Goal: Task Accomplishment & Management: Manage account settings

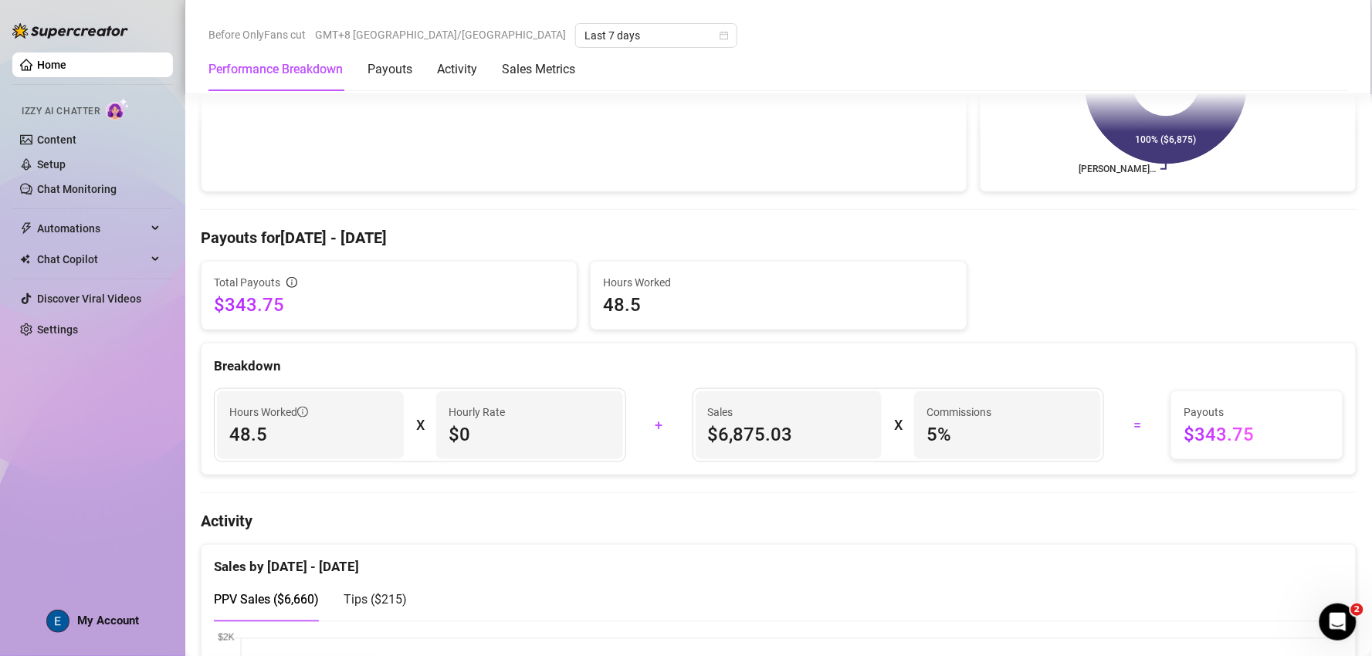
scroll to position [514, 0]
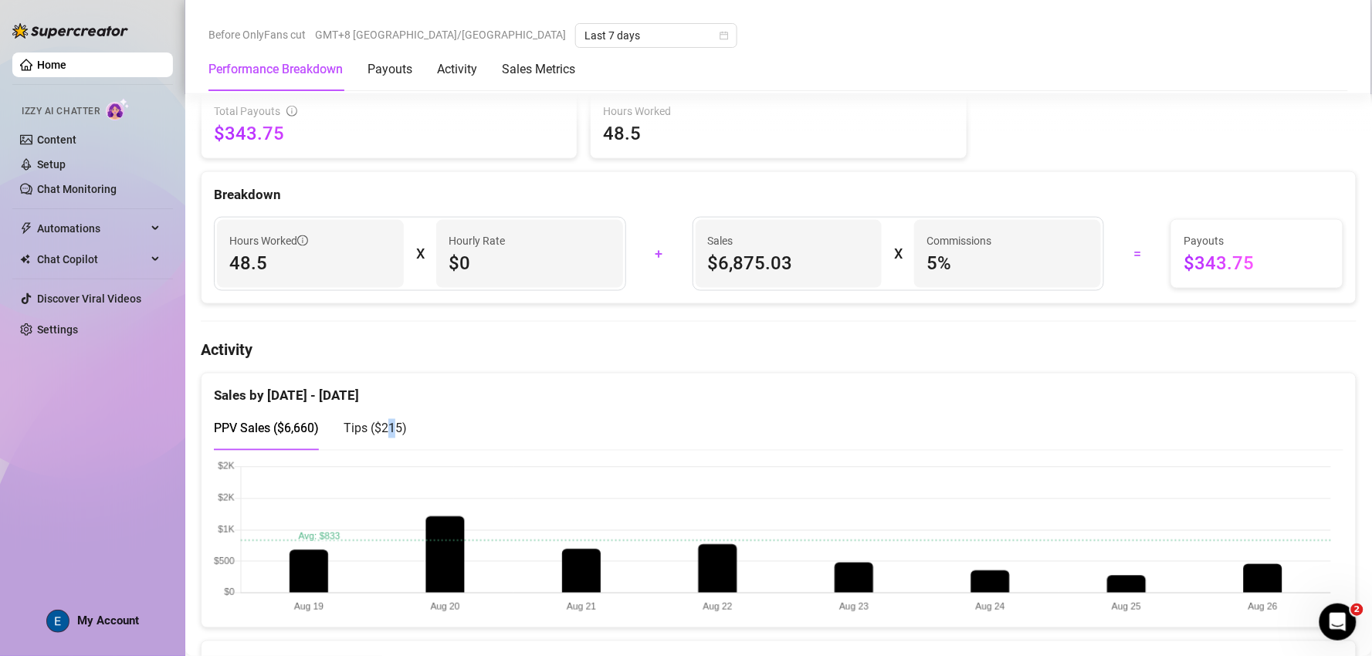
click at [392, 427] on span "Tips ( $215 )" at bounding box center [375, 429] width 63 height 15
click at [283, 431] on span "PPV Sales ( $6,660 )" at bounding box center [266, 429] width 105 height 15
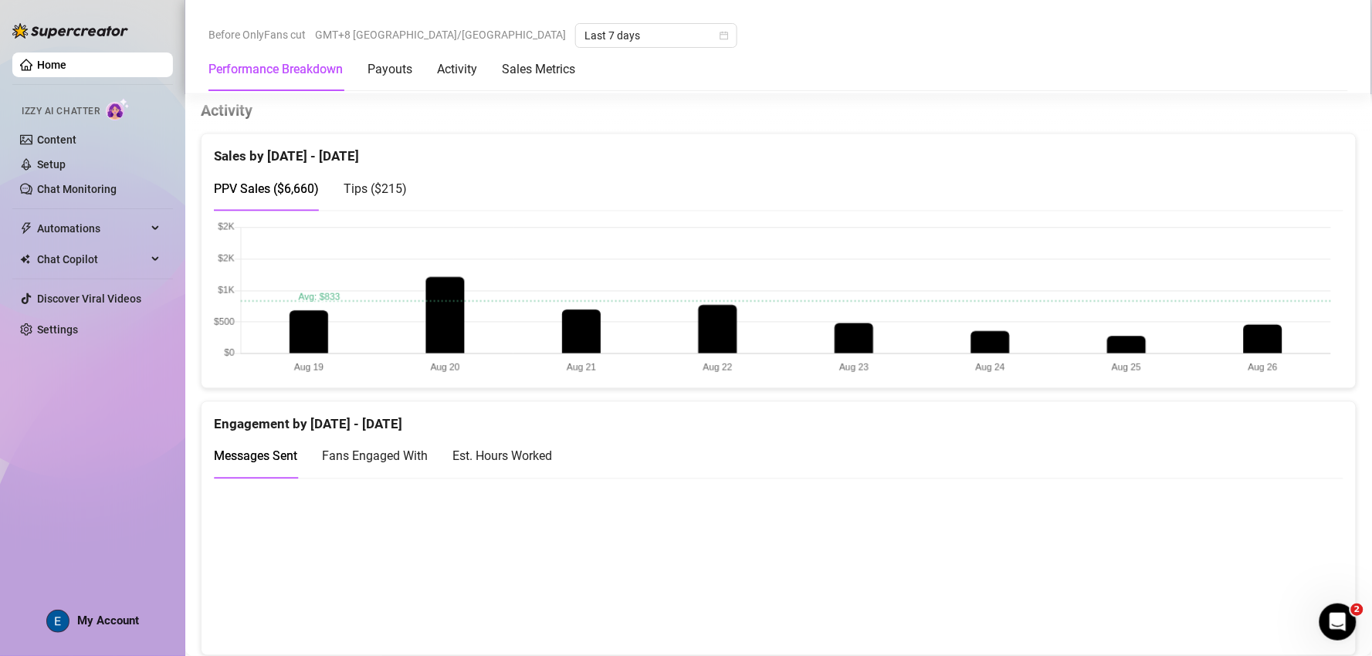
scroll to position [600, 0]
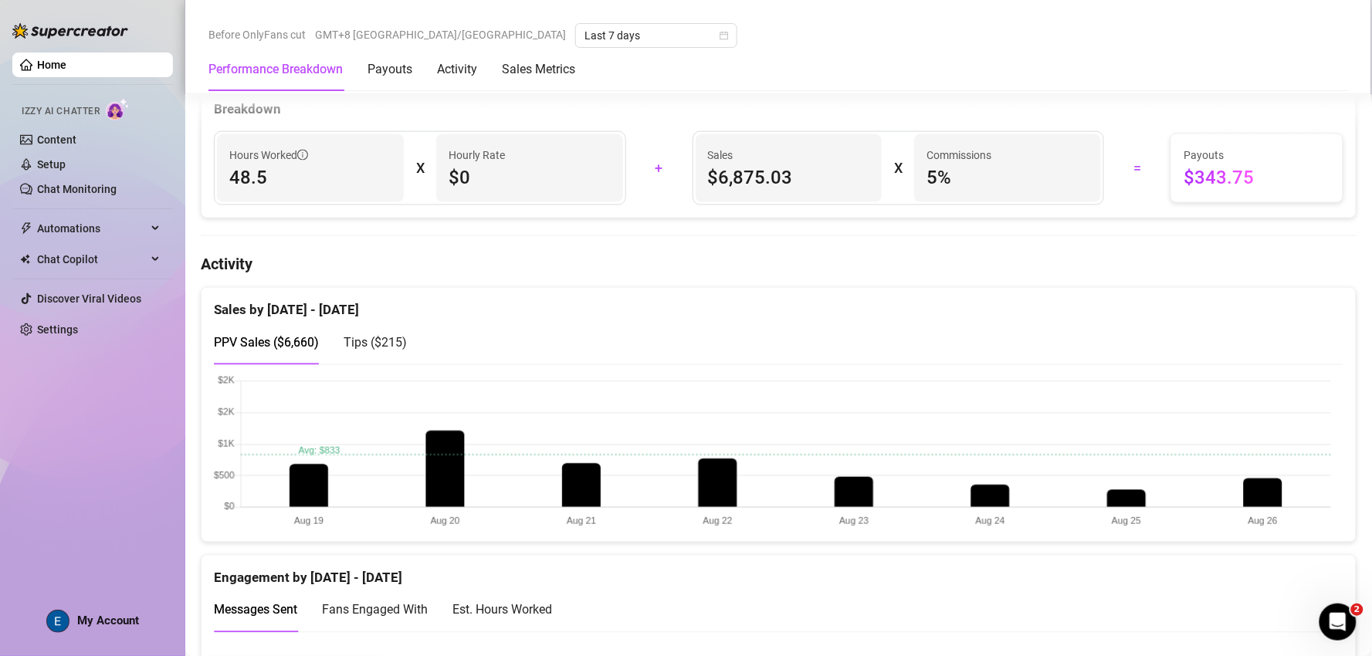
click at [785, 270] on h4 "Activity" at bounding box center [779, 264] width 1156 height 22
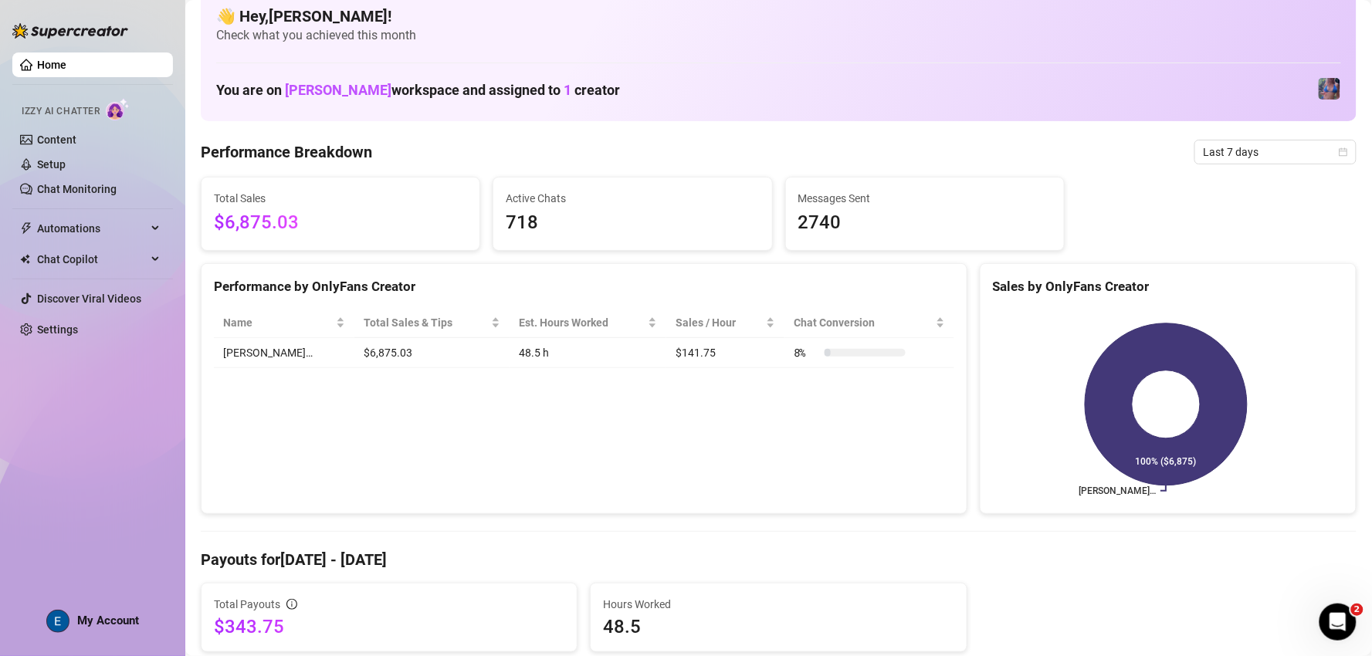
scroll to position [0, 0]
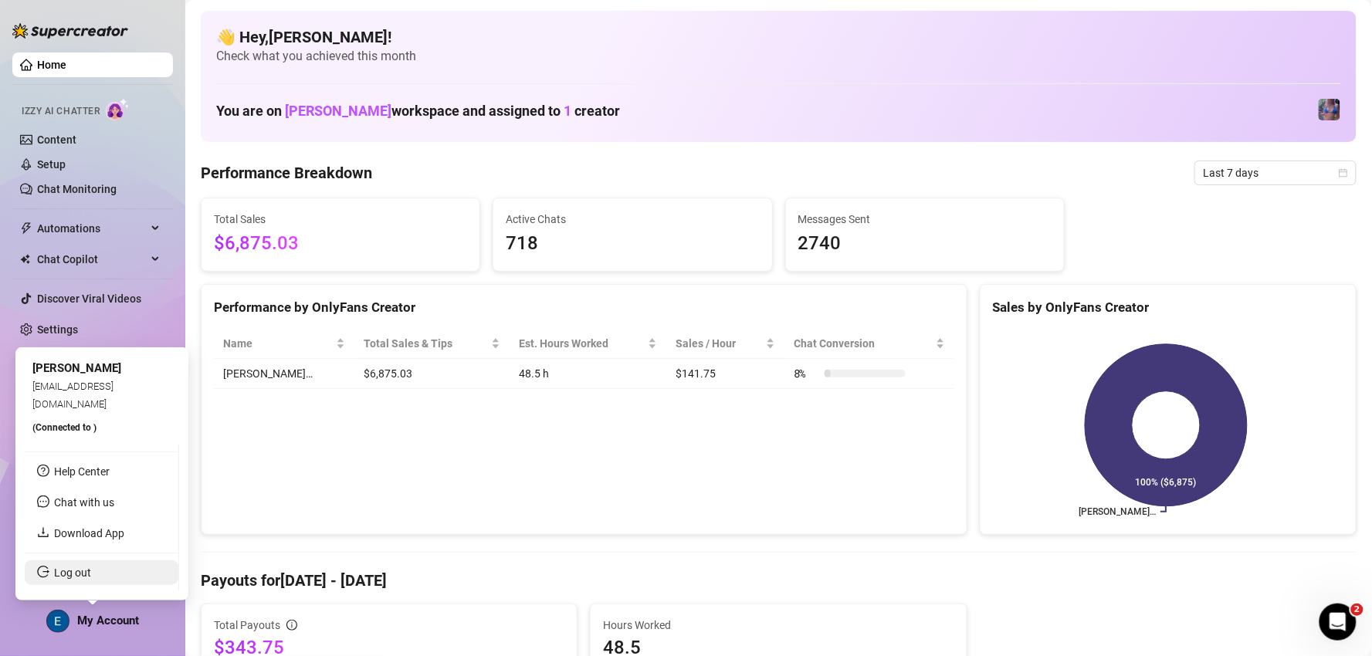
click at [91, 567] on link "Log out" at bounding box center [72, 573] width 37 height 12
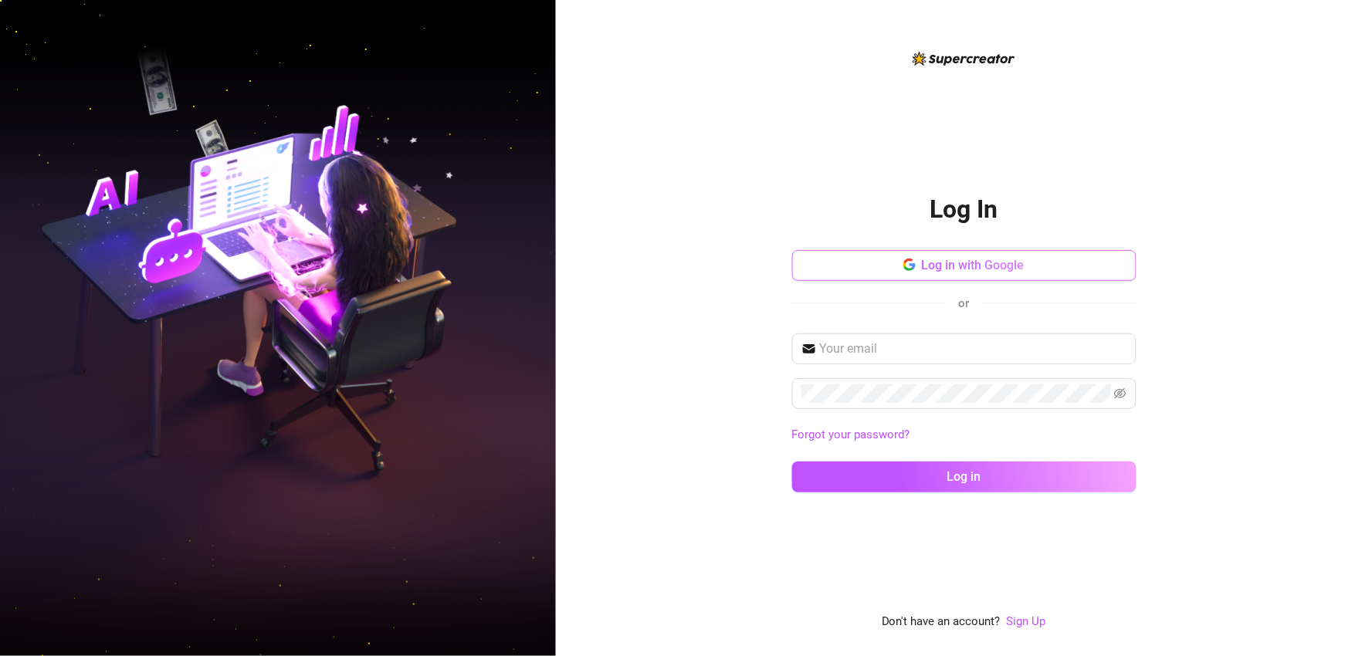
click at [971, 259] on span "Log in with Google" at bounding box center [973, 265] width 103 height 15
click at [1023, 348] on input "text" at bounding box center [973, 349] width 307 height 19
type input "[EMAIL_ADDRESS][DOMAIN_NAME]"
click at [948, 408] on span at bounding box center [964, 393] width 344 height 31
click at [792, 462] on button "Log in" at bounding box center [964, 477] width 344 height 31
